Goal: Book appointment/travel/reservation

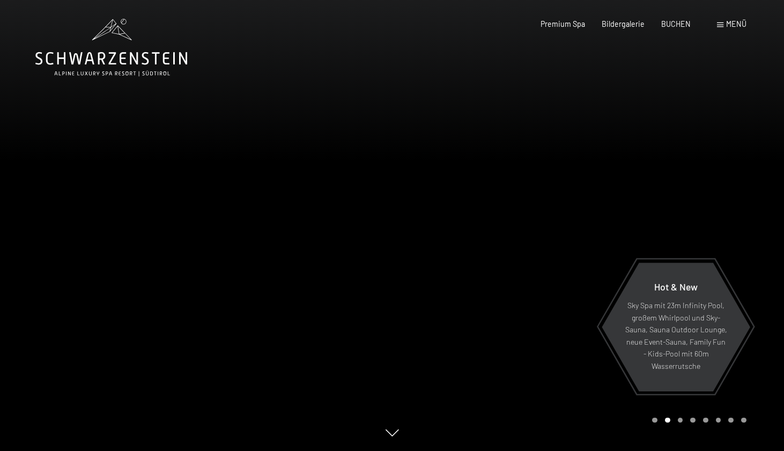
click at [725, 23] on div "Menü" at bounding box center [732, 24] width 30 height 11
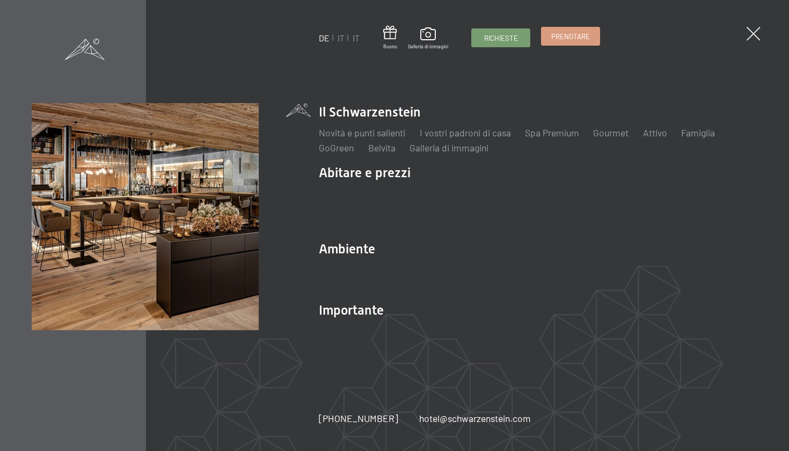
click at [567, 36] on span "PRENOTARE" at bounding box center [570, 37] width 39 height 10
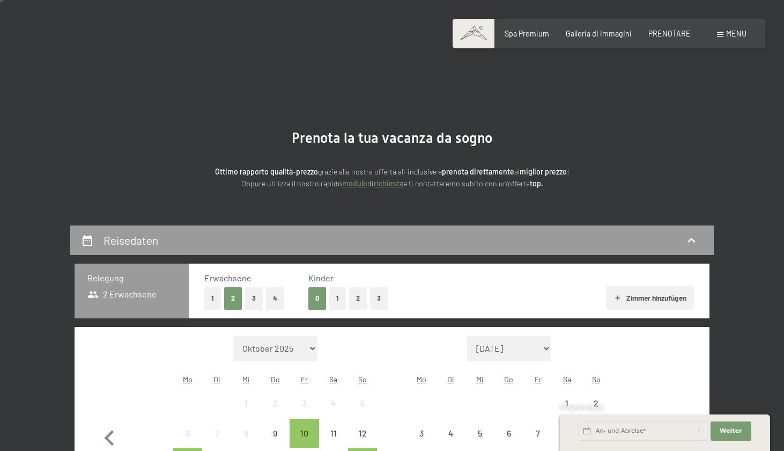
scroll to position [184, 0]
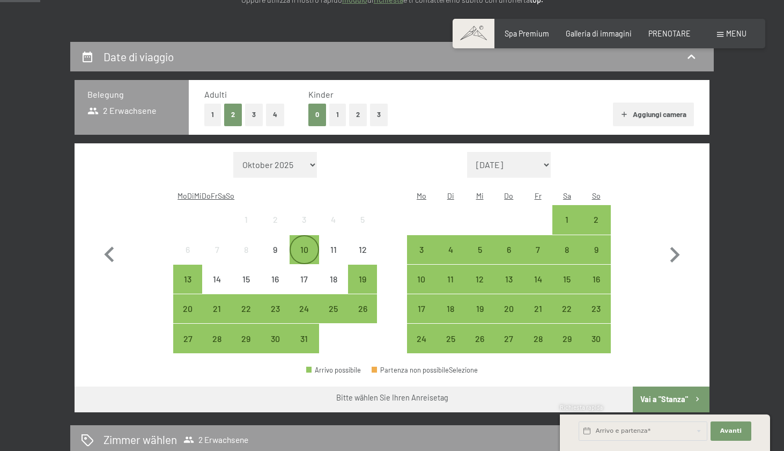
click at [310, 245] on div "10" at bounding box center [304, 258] width 27 height 27
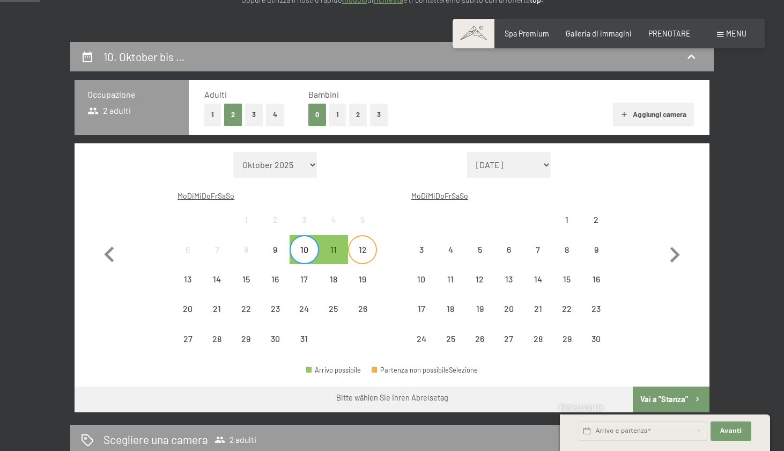
click at [364, 245] on div "12" at bounding box center [362, 258] width 27 height 27
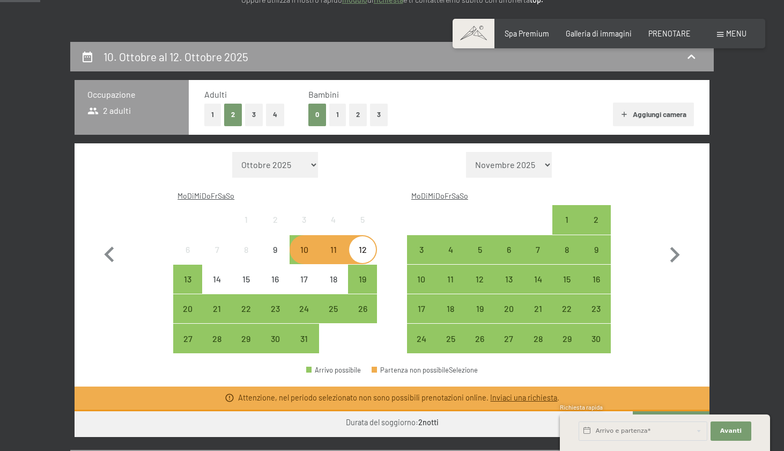
click at [668, 409] on div "Richiesta rapida" at bounding box center [665, 408] width 210 height 10
click at [668, 406] on div "Richiesta rapida" at bounding box center [665, 408] width 210 height 10
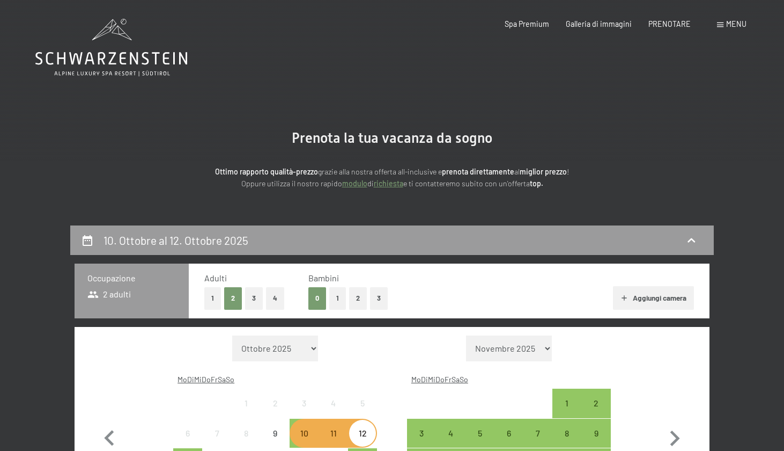
scroll to position [0, 0]
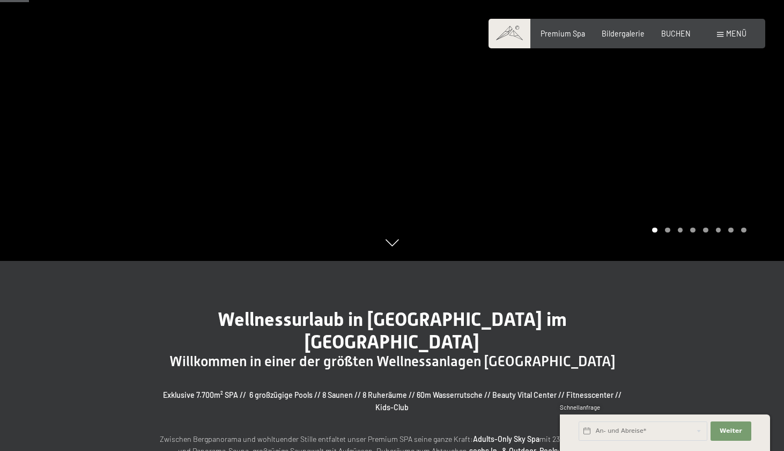
scroll to position [118, 0]
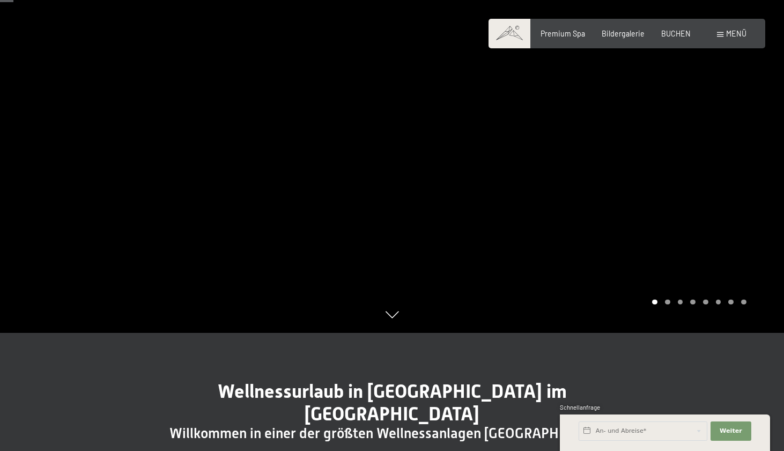
click at [670, 303] on div "Carousel Page 2" at bounding box center [667, 301] width 5 height 5
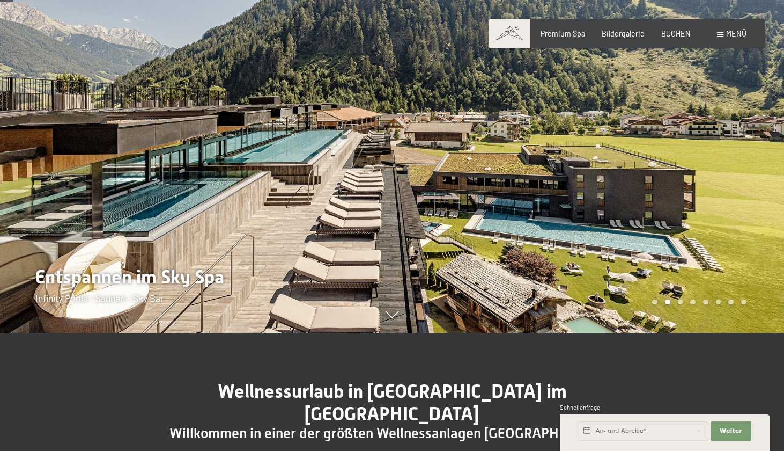
click at [682, 301] on div "Carousel Page 3" at bounding box center [680, 301] width 5 height 5
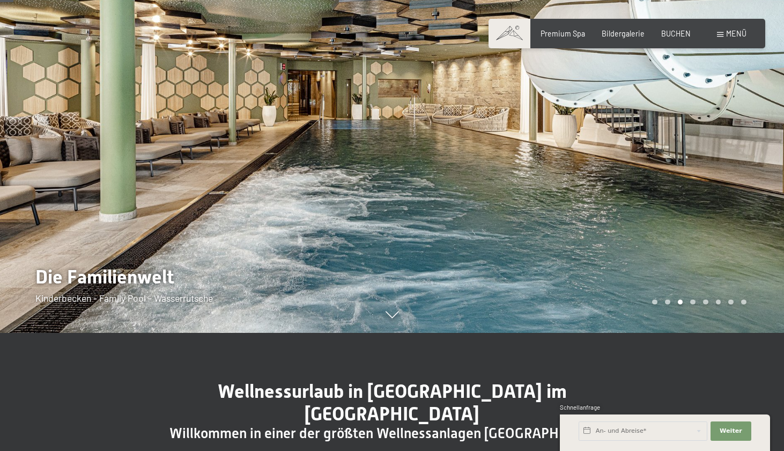
click at [692, 302] on div "Carousel Page 4" at bounding box center [693, 301] width 5 height 5
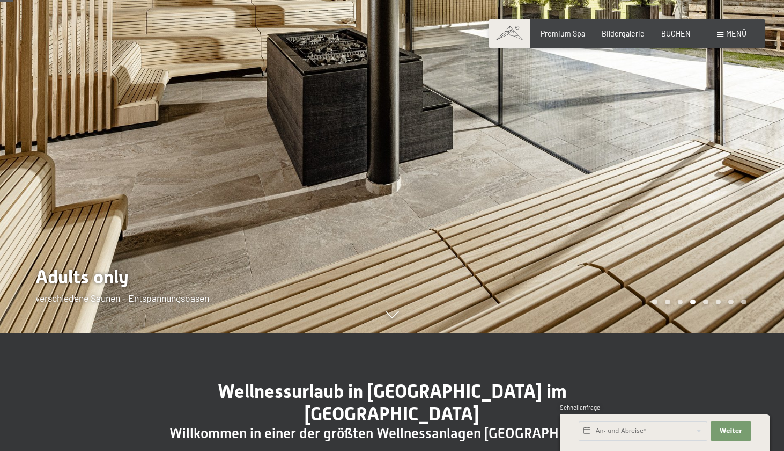
click at [707, 302] on div "Carousel Page 5" at bounding box center [705, 301] width 5 height 5
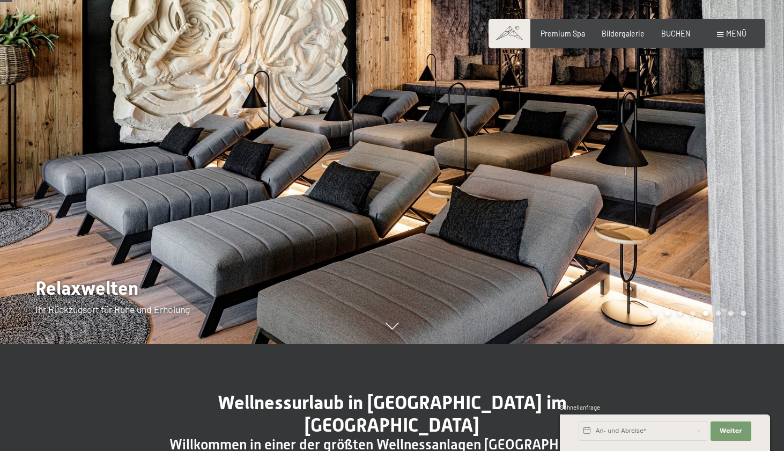
scroll to position [102, 0]
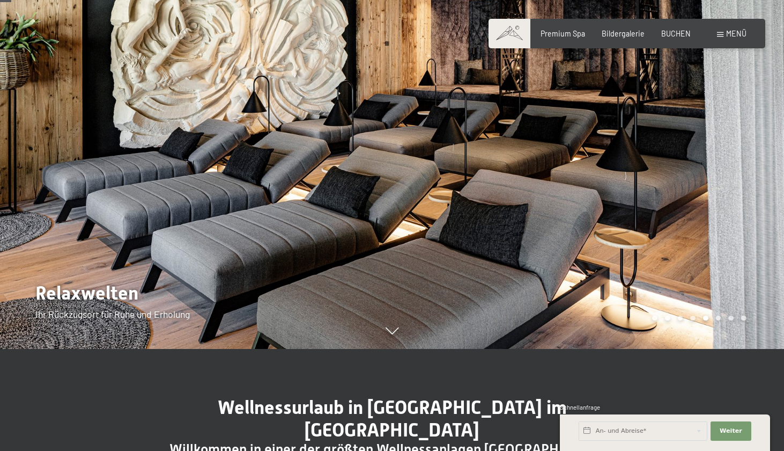
click at [717, 317] on div "Carousel Page 6" at bounding box center [718, 317] width 5 height 5
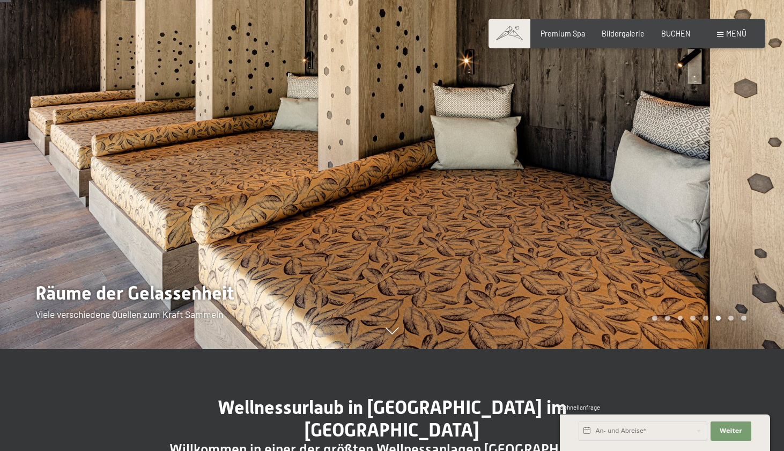
click at [733, 320] on div "Carousel Page 7" at bounding box center [731, 317] width 5 height 5
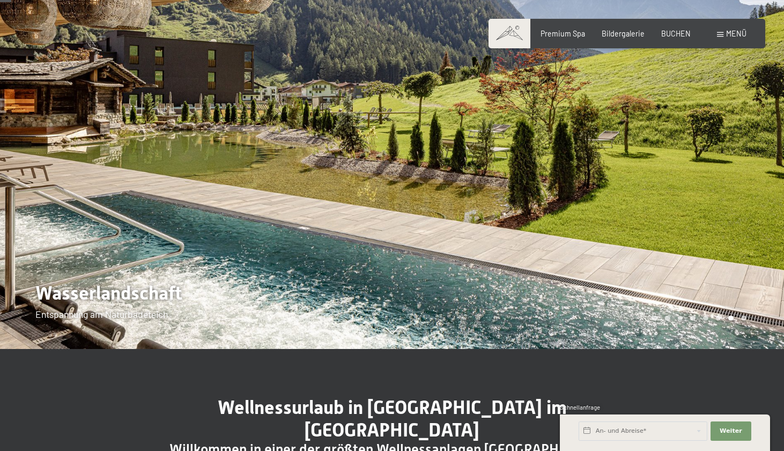
click at [744, 318] on div "Carousel Page 8" at bounding box center [744, 317] width 5 height 5
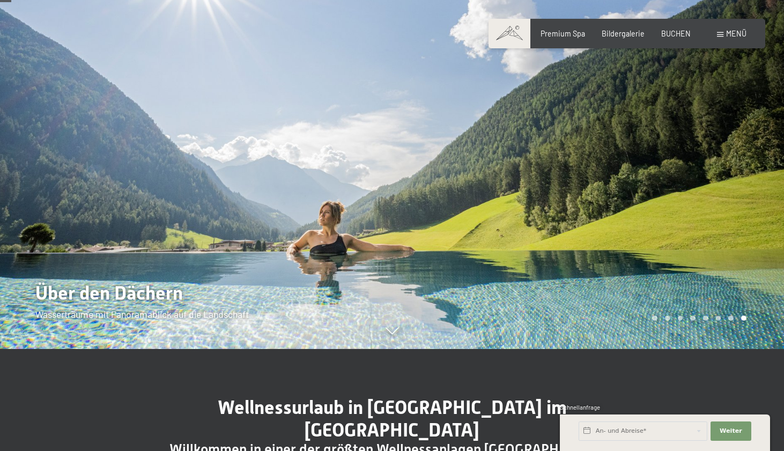
click at [733, 320] on div "Carousel Pagination" at bounding box center [698, 317] width 98 height 5
click at [731, 319] on div "Carousel Page 7" at bounding box center [731, 317] width 5 height 5
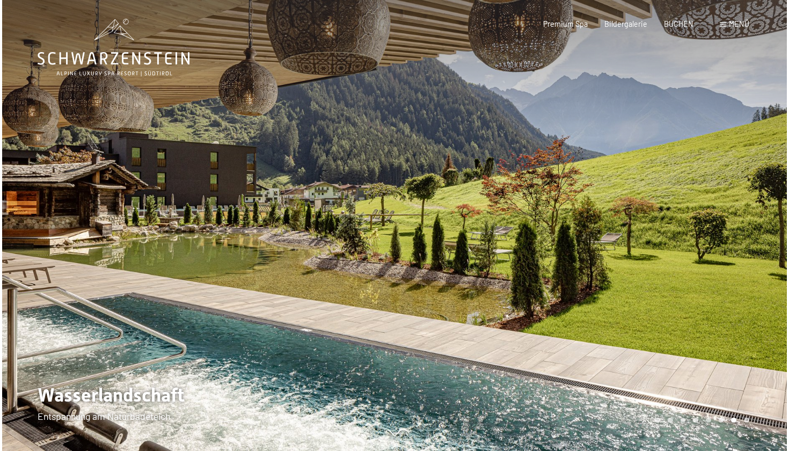
scroll to position [0, 0]
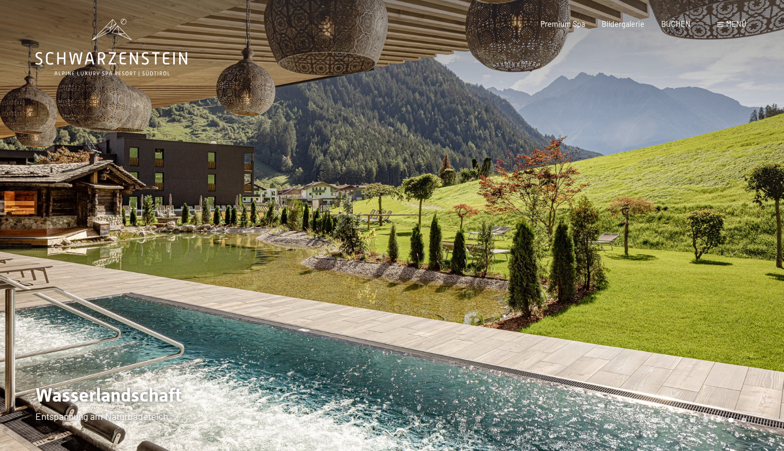
click at [731, 24] on span "Menü" at bounding box center [736, 23] width 20 height 9
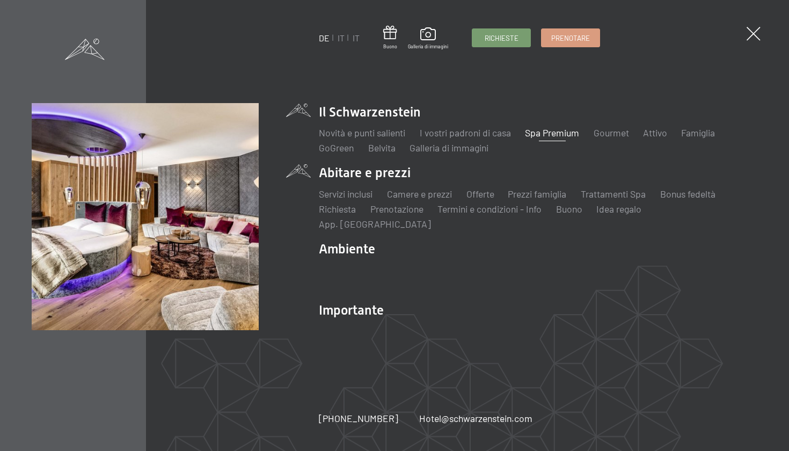
click at [366, 184] on li "Abitare e prezzi Servizi inclusi Camere e prezzi Liste Offerte Liste Prezzi fam…" at bounding box center [538, 197] width 438 height 67
click at [320, 184] on li "Abitare e prezzi Servizi inclusi Camere e prezzi Liste Offerte Liste Prezzi fam…" at bounding box center [538, 197] width 438 height 67
click at [343, 176] on li "Abitare e prezzi Servizi inclusi Camere e prezzi Liste Offerte Liste Prezzi fam…" at bounding box center [538, 197] width 438 height 67
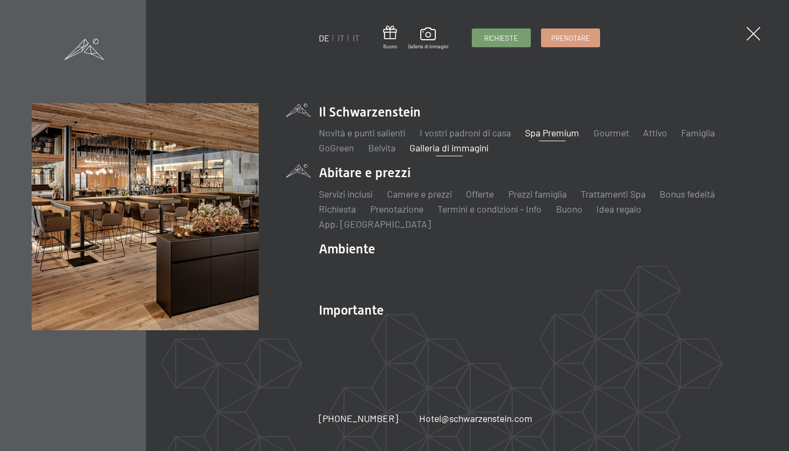
click at [434, 153] on link "Galleria di immagini" at bounding box center [448, 148] width 79 height 12
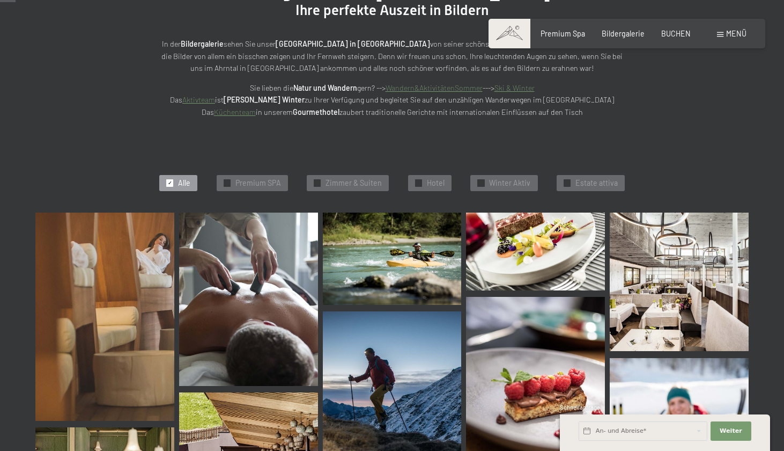
scroll to position [217, 0]
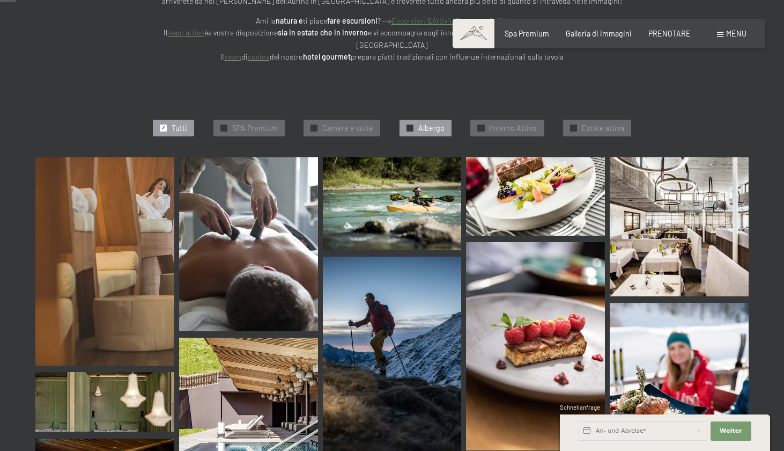
click at [425, 123] on span "Albergo" at bounding box center [432, 128] width 26 height 11
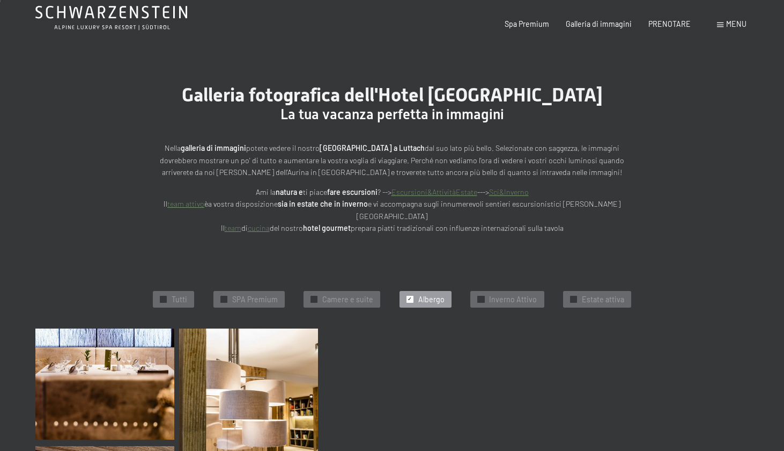
scroll to position [143, 0]
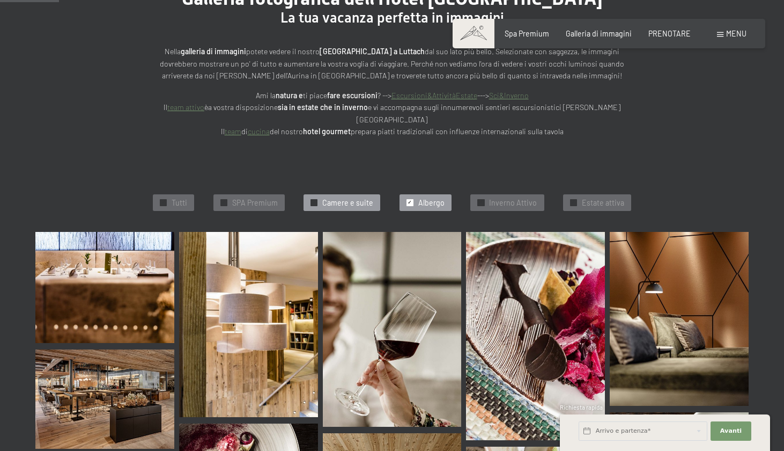
click at [332, 197] on span "Camere e suite" at bounding box center [347, 202] width 51 height 11
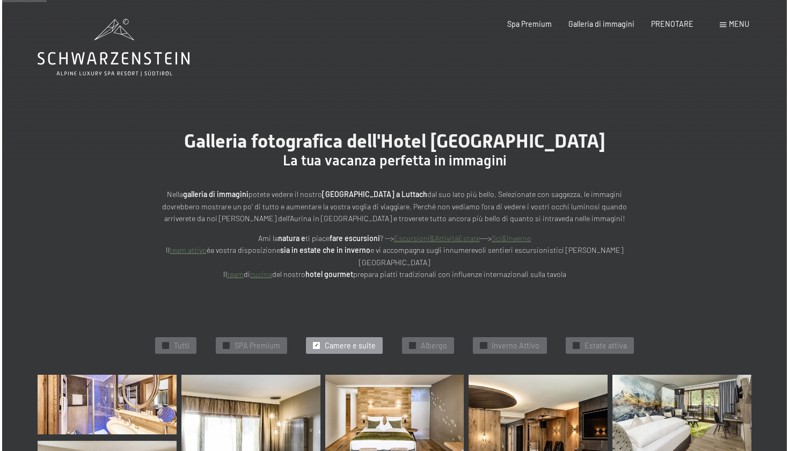
scroll to position [0, 0]
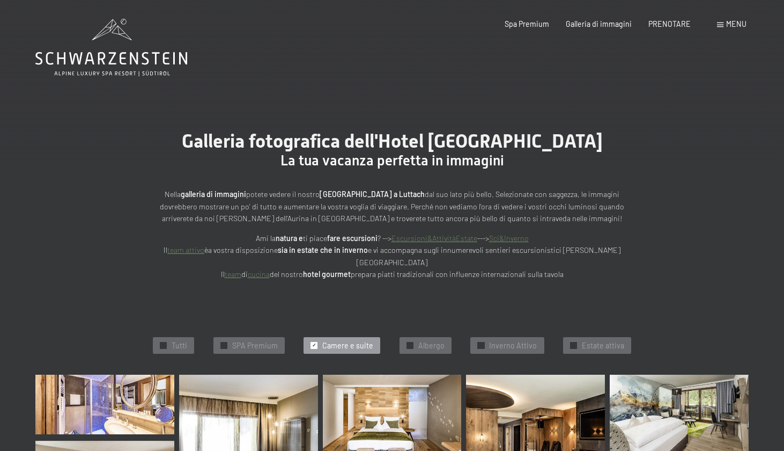
click at [726, 24] on span "MENU" at bounding box center [736, 23] width 20 height 9
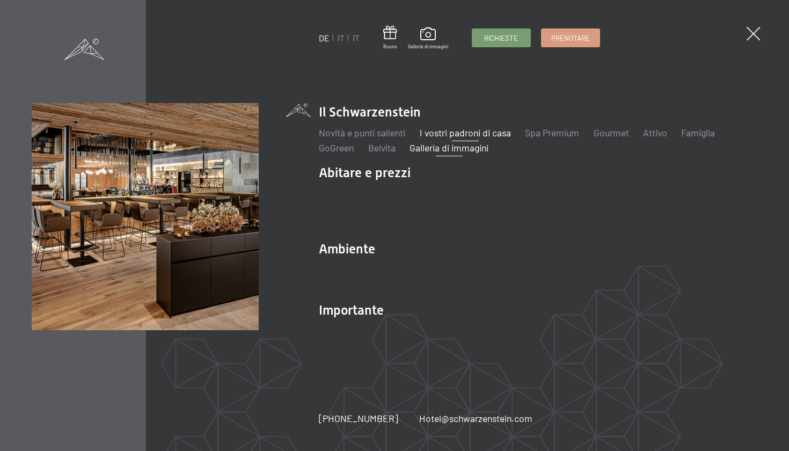
click at [440, 138] on link "I vostri padroni di casa" at bounding box center [465, 133] width 91 height 12
